Goal: Task Accomplishment & Management: Use online tool/utility

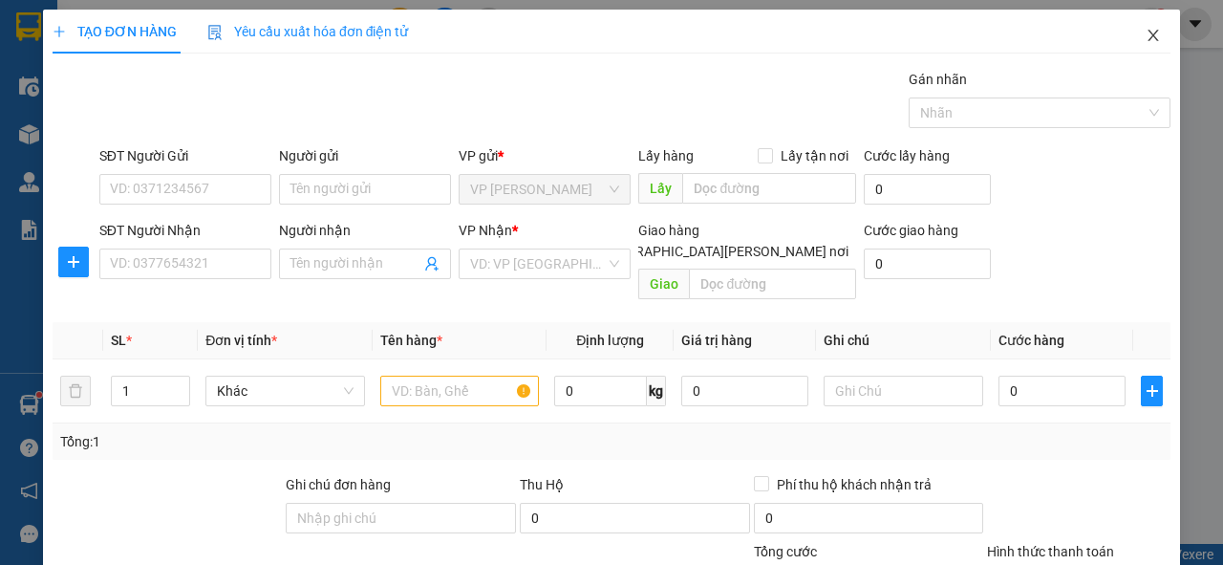
click at [1141, 46] on span "Close" at bounding box center [1153, 37] width 54 height 54
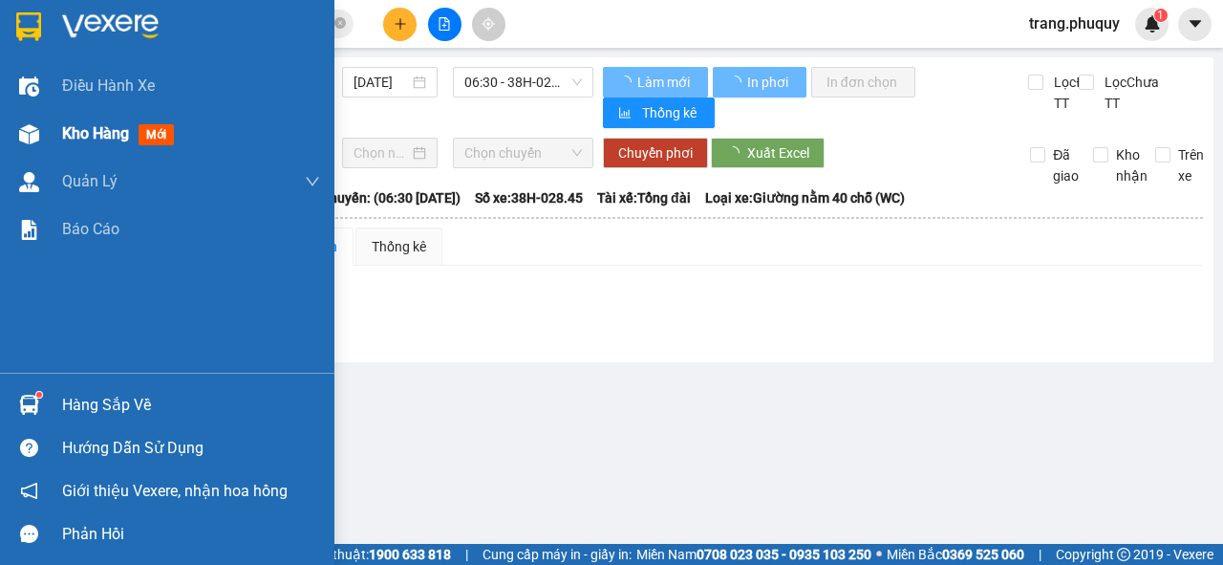
click at [15, 123] on div at bounding box center [28, 134] width 33 height 33
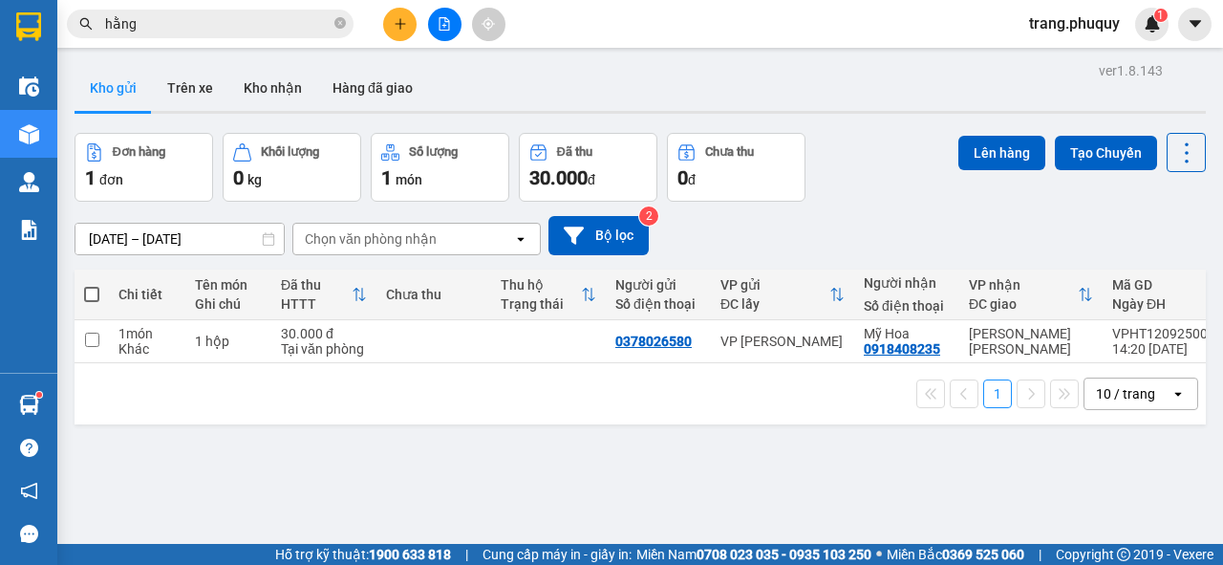
click at [436, 34] on button at bounding box center [444, 24] width 33 height 33
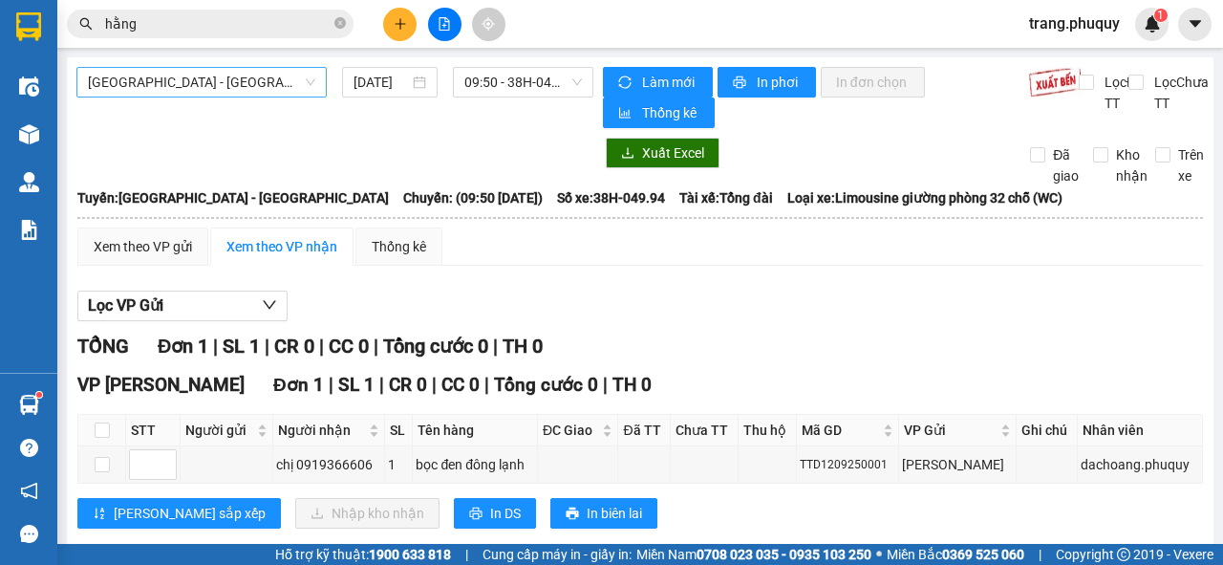
click at [229, 80] on span "[GEOGRAPHIC_DATA] - [GEOGRAPHIC_DATA]" at bounding box center [201, 82] width 227 height 29
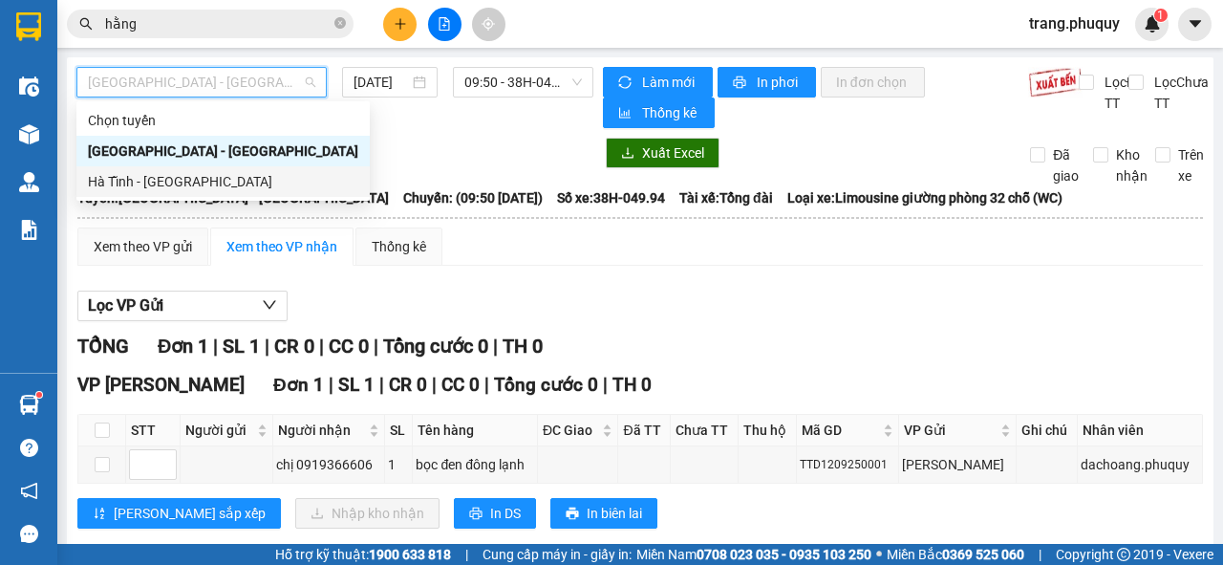
click at [177, 182] on div "Hà Tĩnh - [GEOGRAPHIC_DATA]" at bounding box center [223, 181] width 270 height 21
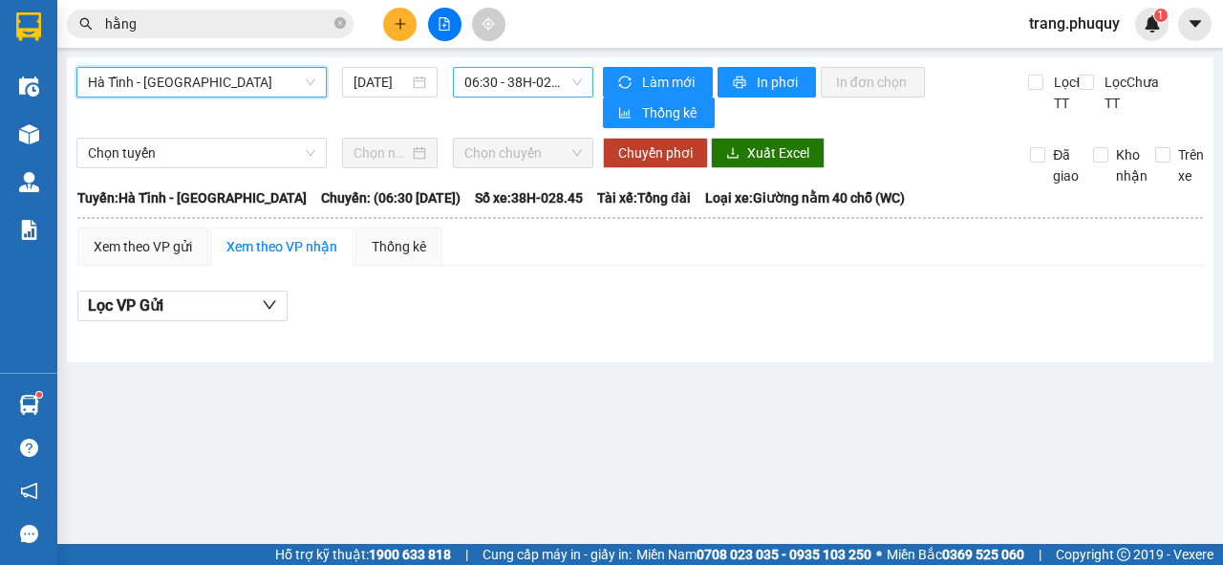
click at [531, 94] on span "06:30 - 38H-028.45 - (Đã hủy)" at bounding box center [522, 82] width 117 height 29
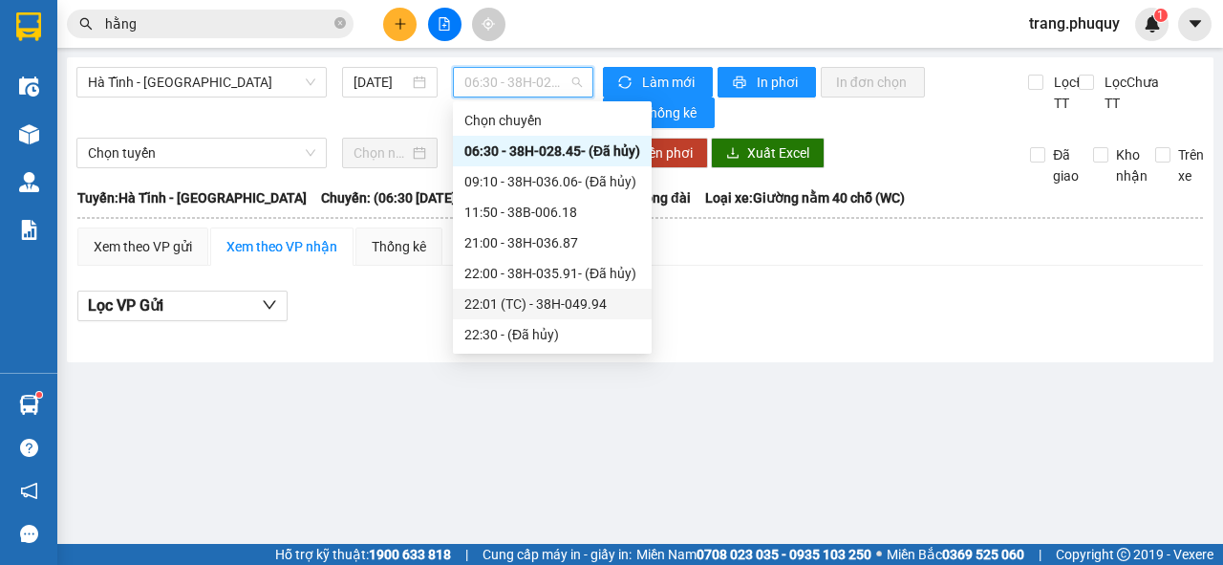
scroll to position [92, 0]
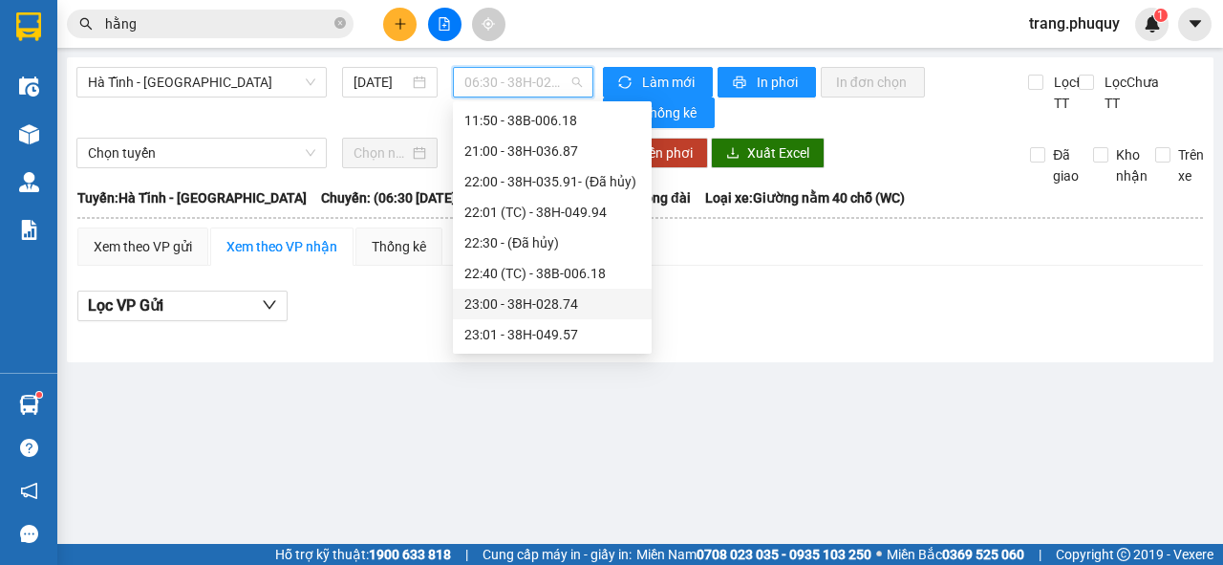
click at [517, 302] on div "23:00 - 38H-028.74" at bounding box center [552, 303] width 176 height 21
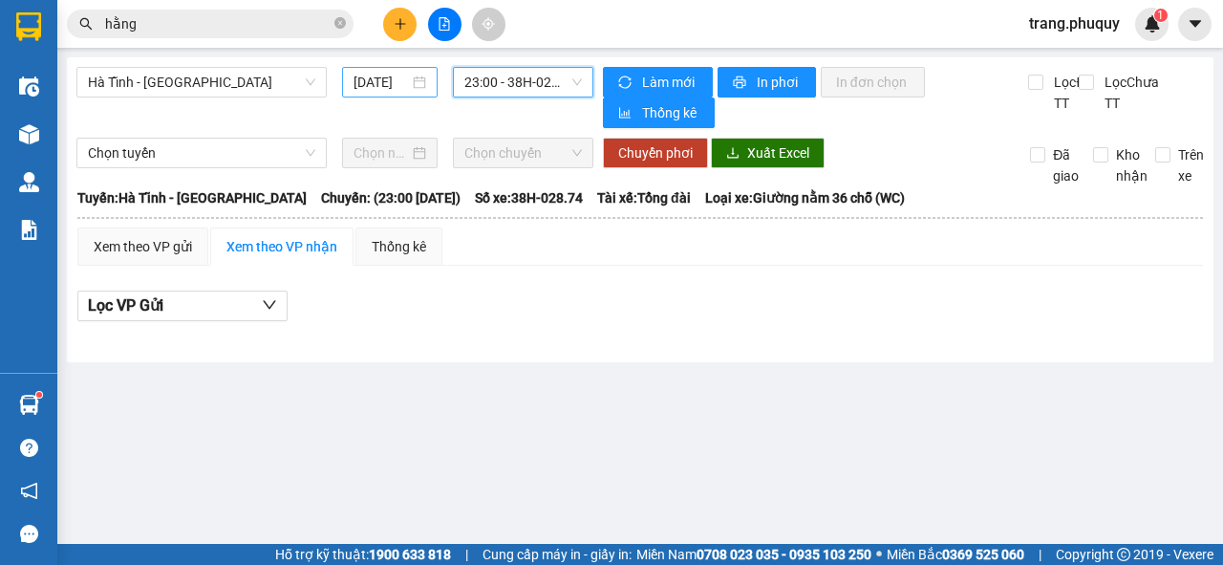
click at [376, 86] on input "[DATE]" at bounding box center [381, 82] width 55 height 21
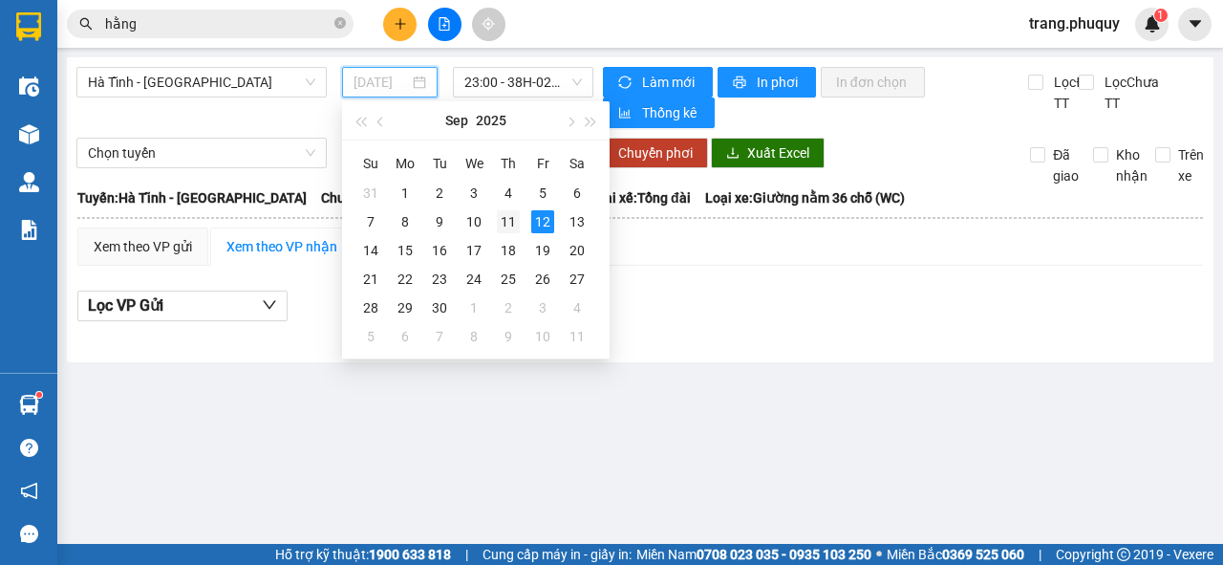
click at [508, 223] on div "11" at bounding box center [508, 221] width 23 height 23
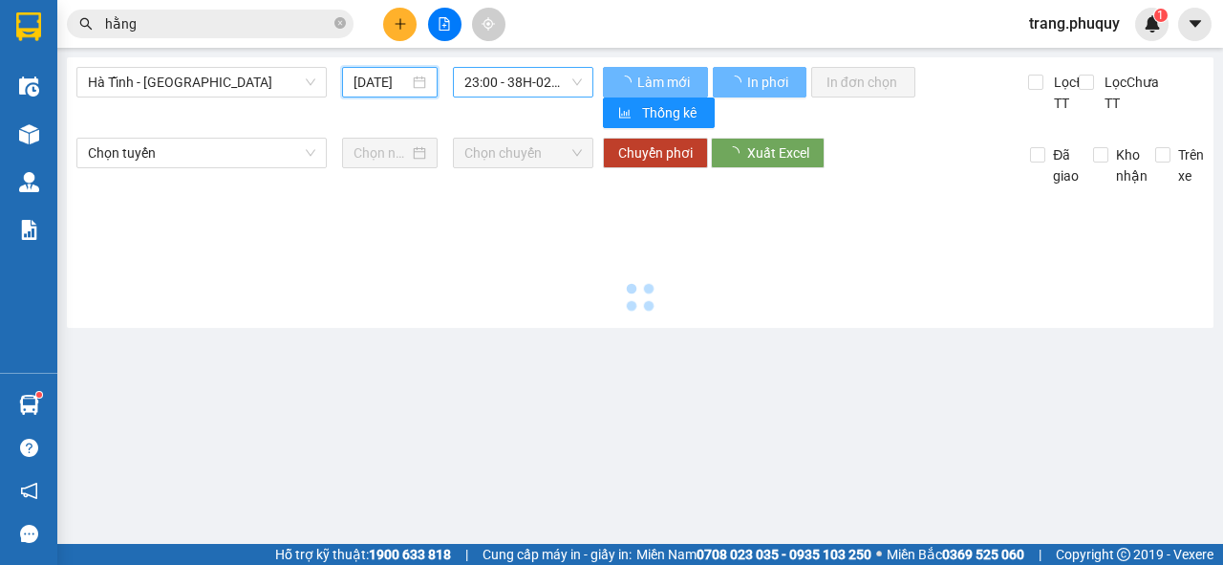
type input "[DATE]"
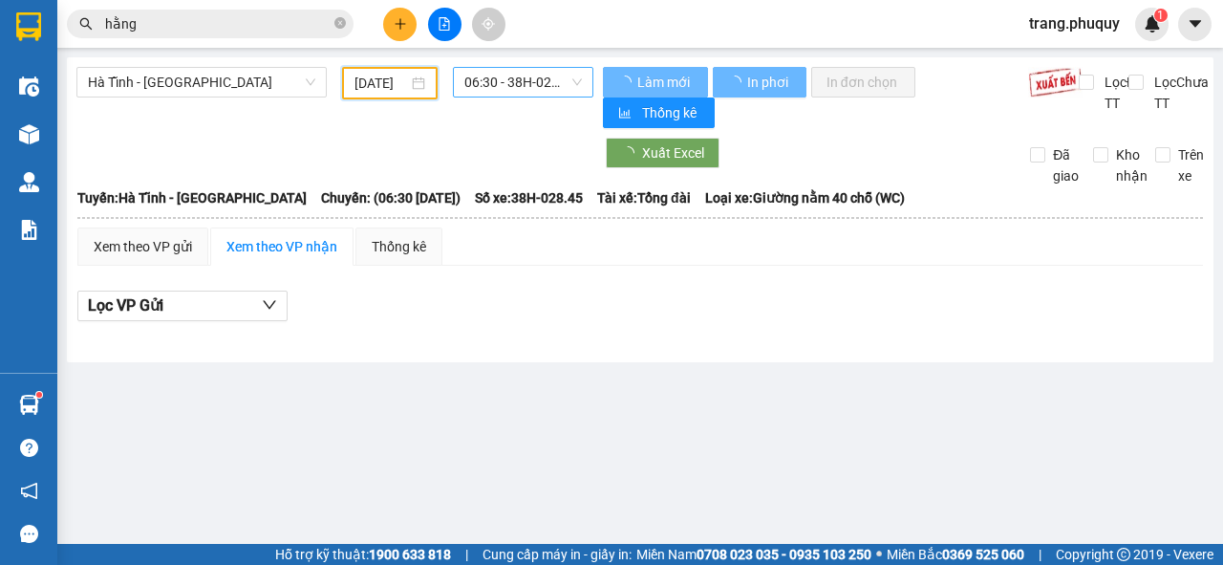
click at [506, 85] on span "06:30 - 38H-028.45" at bounding box center [522, 82] width 117 height 29
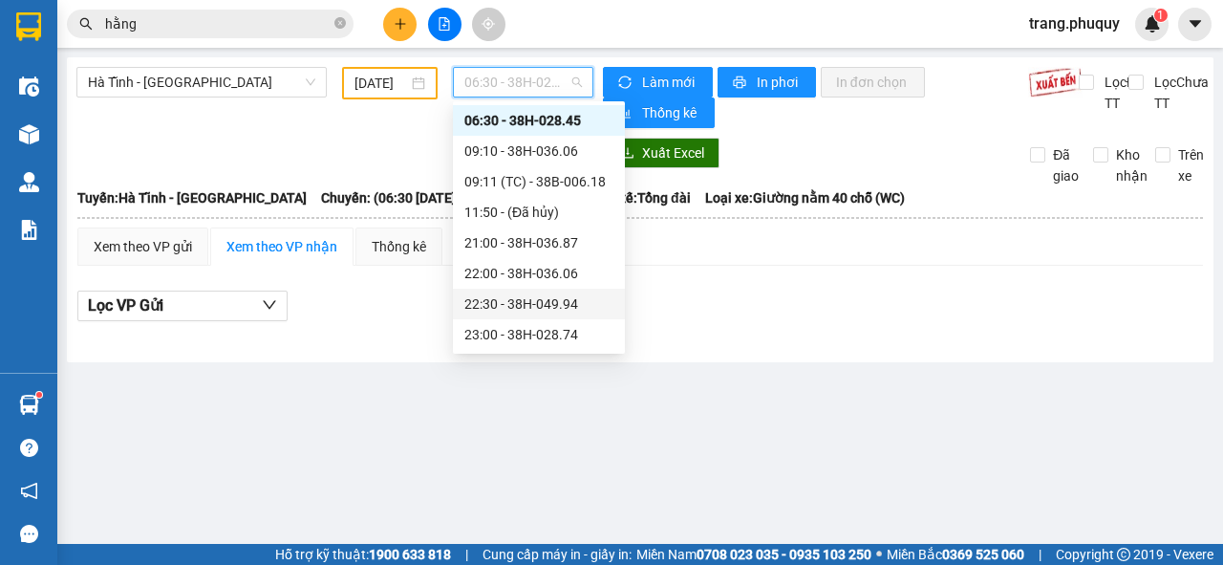
scroll to position [61, 0]
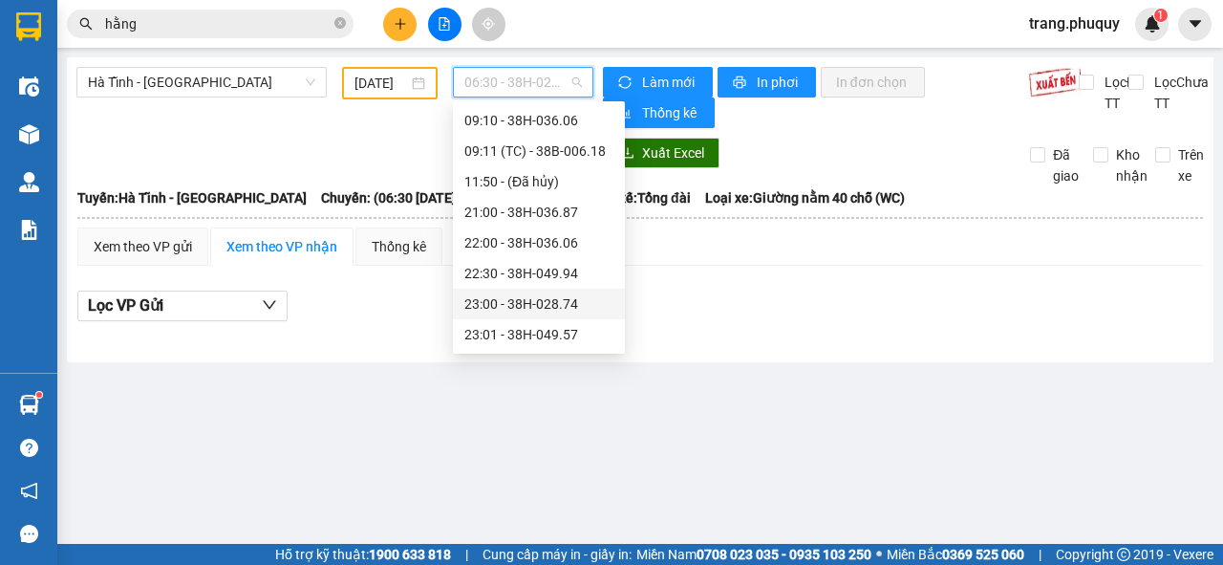
click at [539, 299] on div "23:00 - 38H-028.74" at bounding box center [538, 303] width 149 height 21
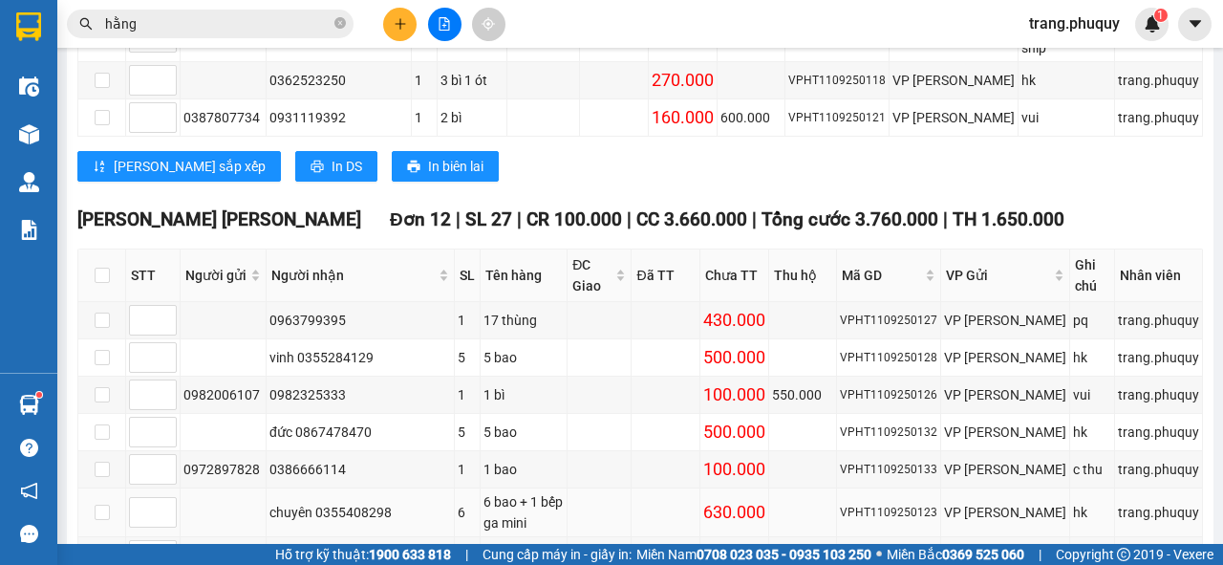
scroll to position [1030, 0]
